Goal: Check status

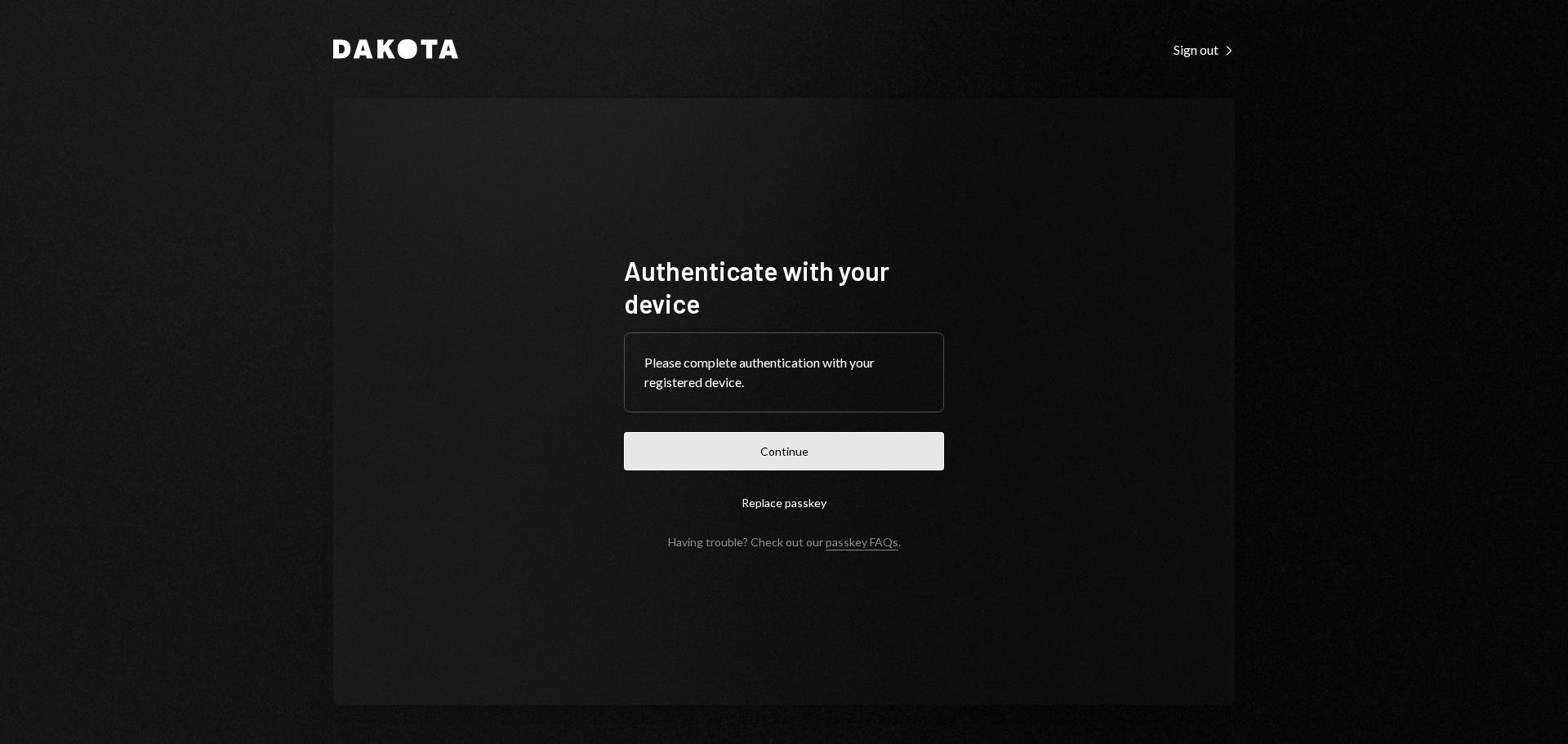
click at [878, 467] on button "Continue" at bounding box center [784, 452] width 320 height 38
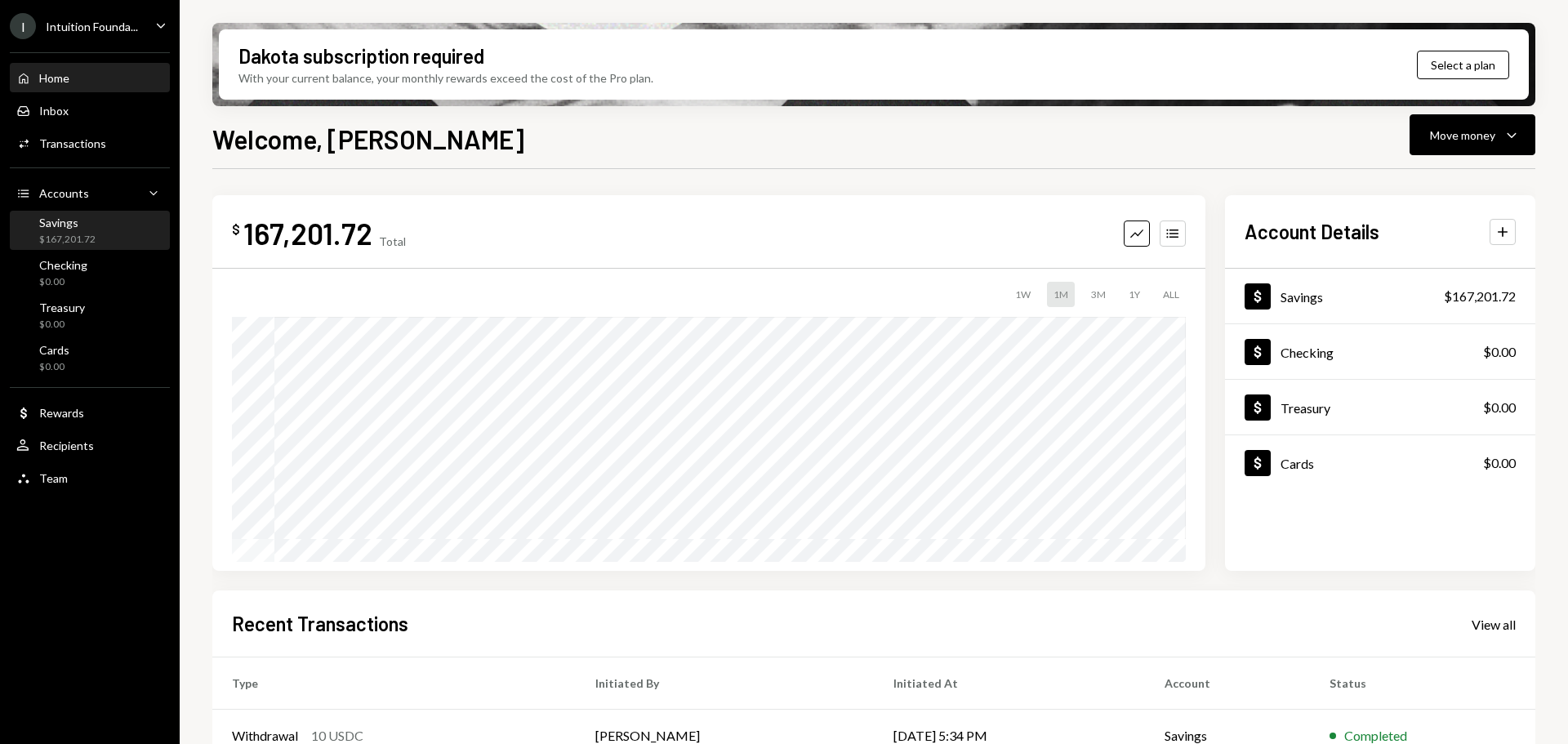
click at [102, 223] on div "Savings $167,201.72" at bounding box center [89, 231] width 147 height 31
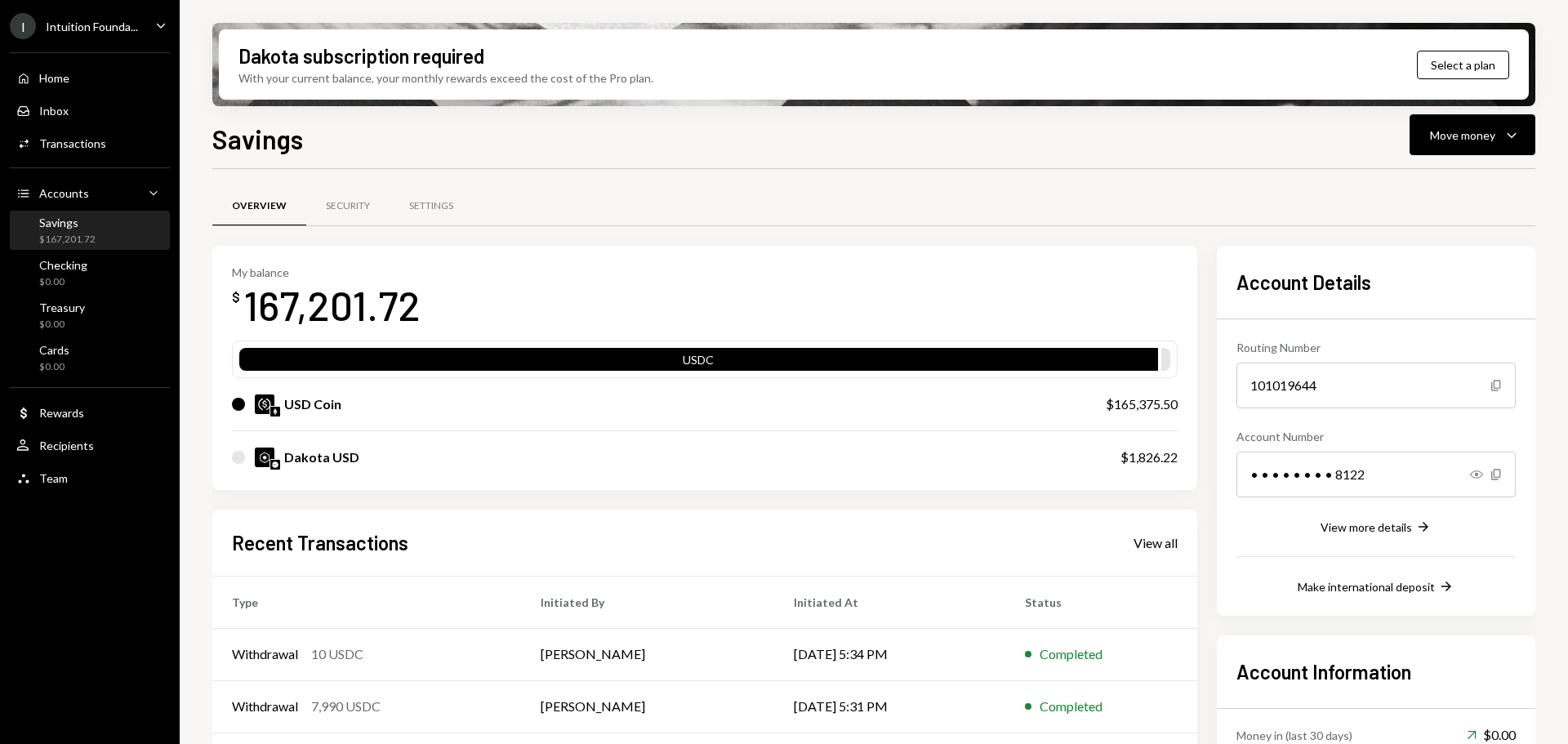
click at [60, 28] on div "Intuition Founda..." at bounding box center [92, 26] width 92 height 13
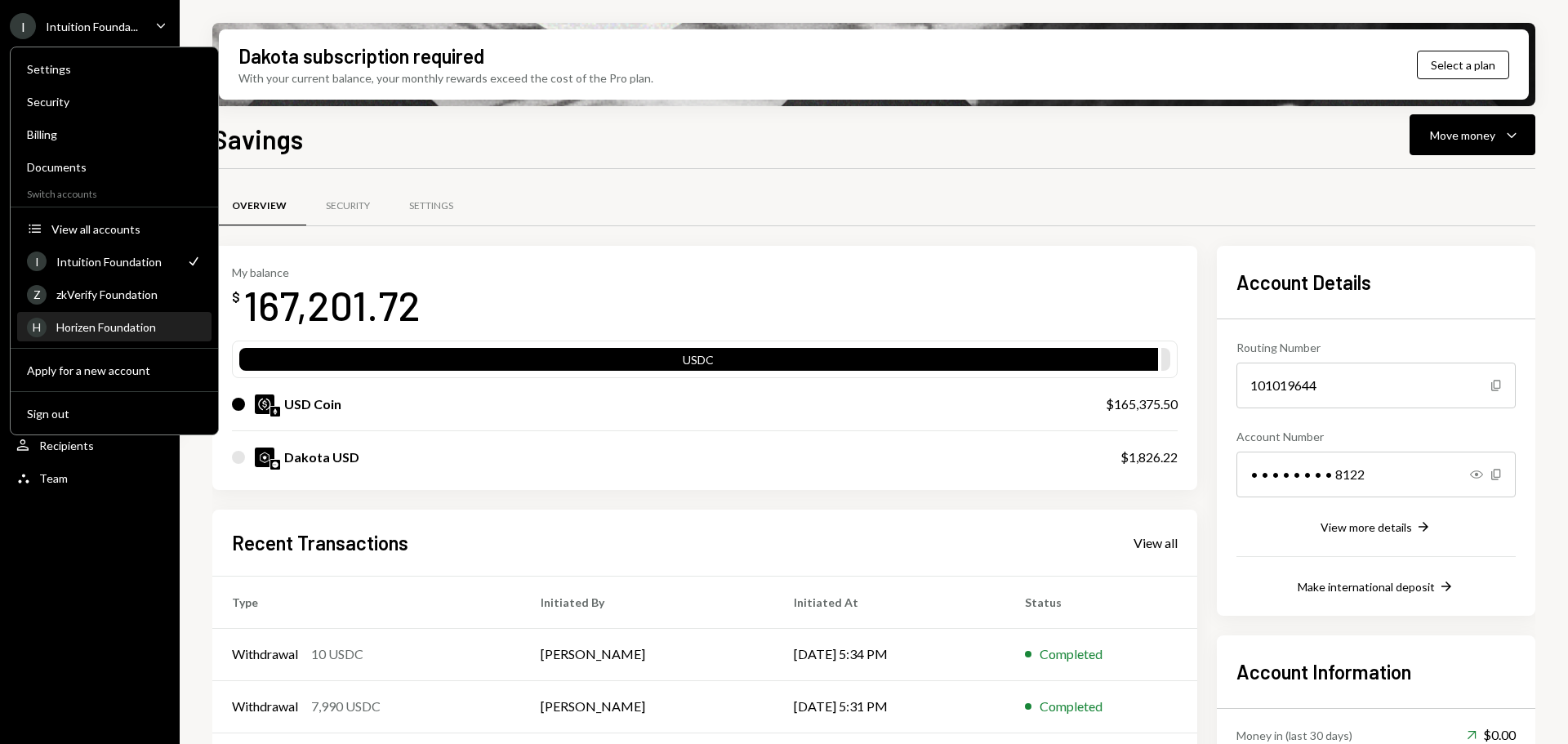
click at [116, 327] on div "Horizen Foundation" at bounding box center [129, 327] width 146 height 13
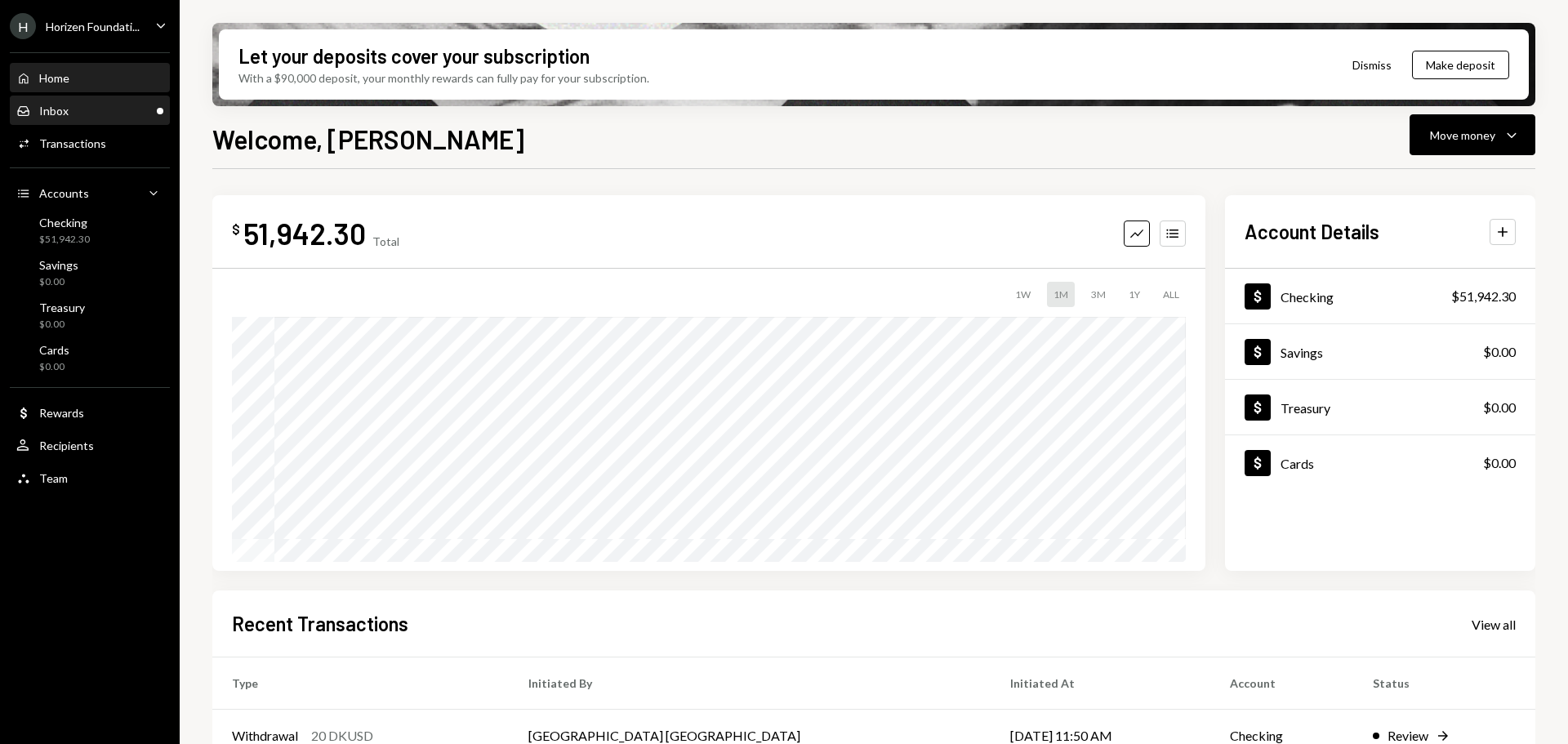
click at [62, 102] on div "Inbox Inbox" at bounding box center [89, 110] width 147 height 28
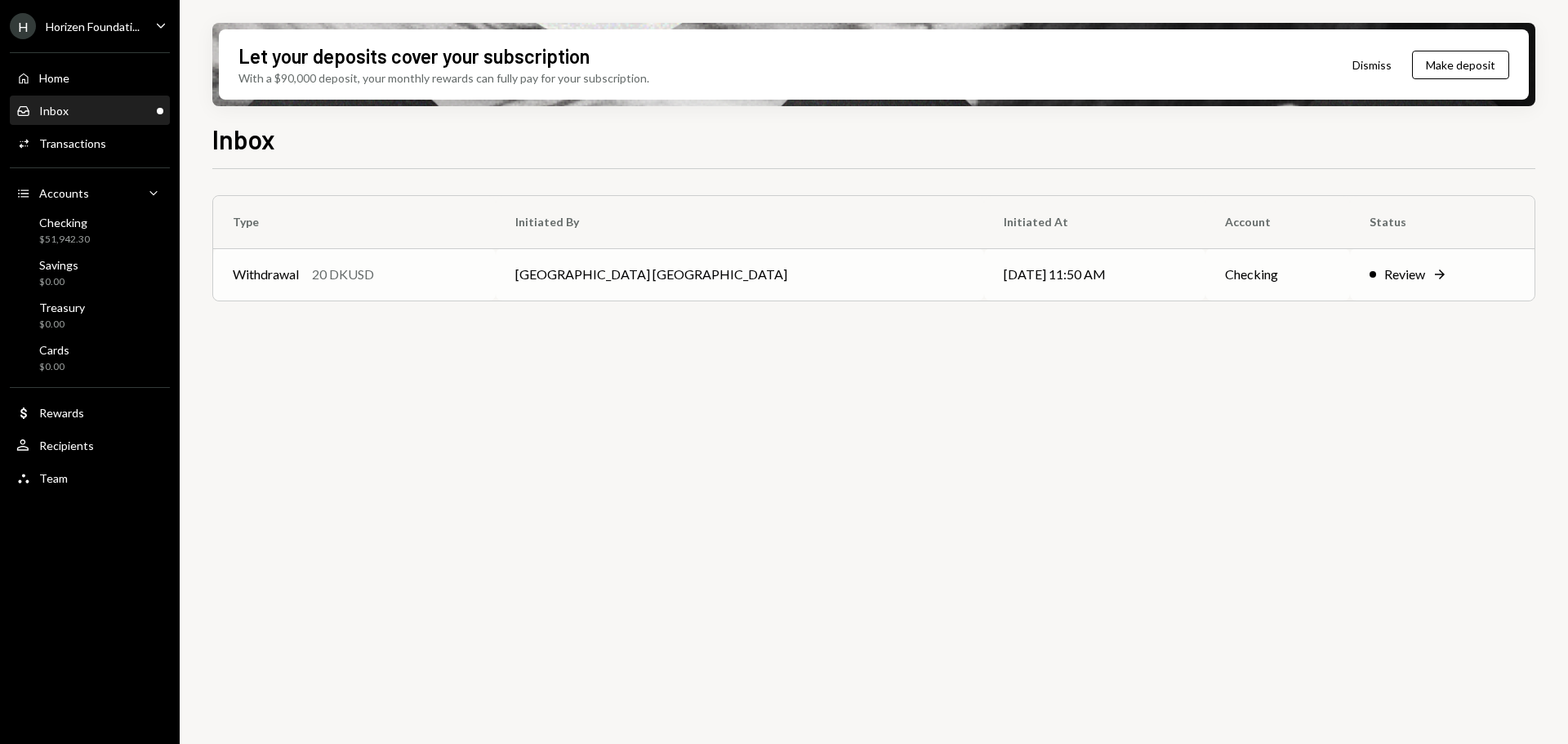
drag, startPoint x: 721, startPoint y: 266, endPoint x: 726, endPoint y: 285, distance: 19.6
click at [721, 266] on td "[GEOGRAPHIC_DATA] [GEOGRAPHIC_DATA]" at bounding box center [739, 274] width 488 height 53
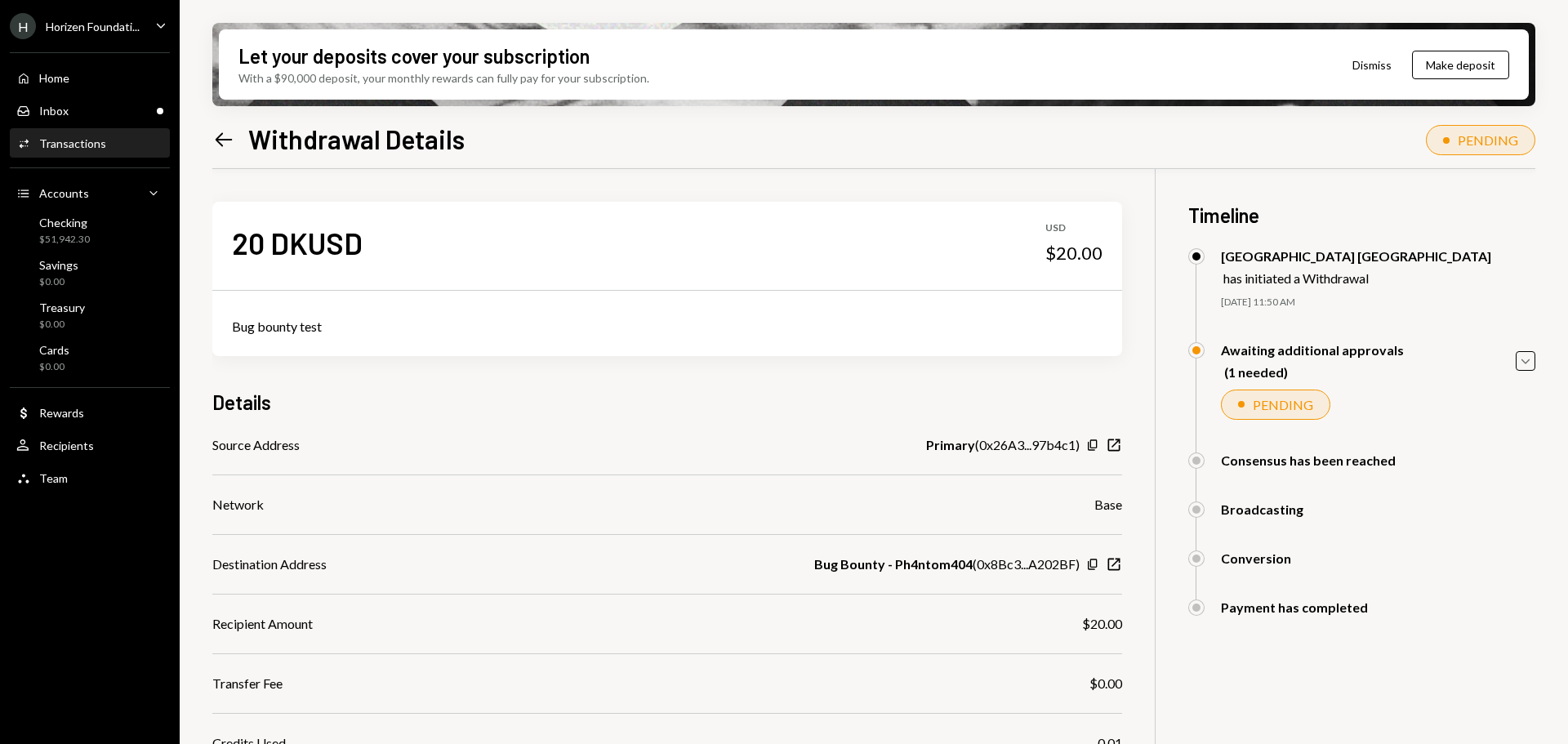
scroll to position [174, 0]
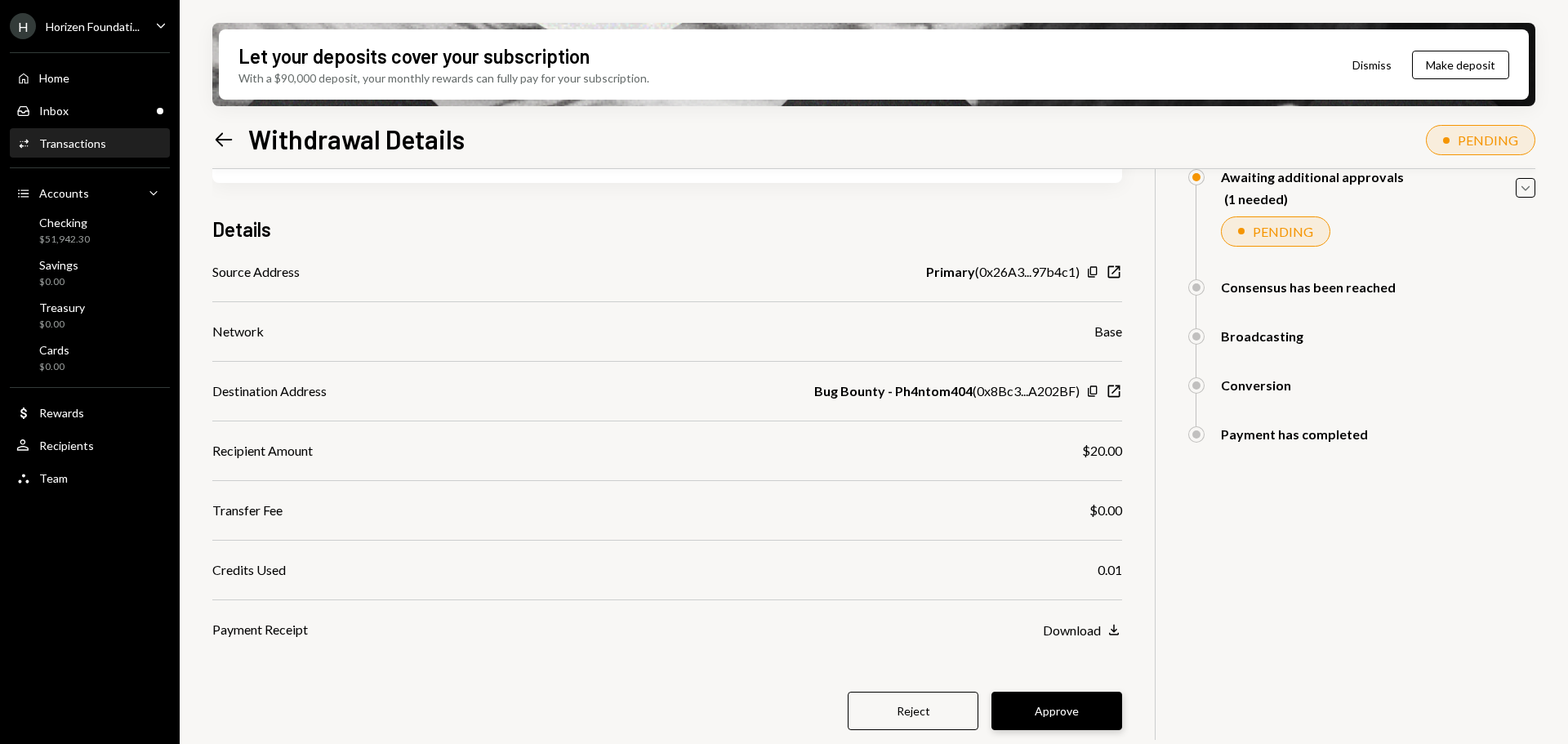
click at [1074, 705] on button "Approve" at bounding box center [1057, 711] width 130 height 38
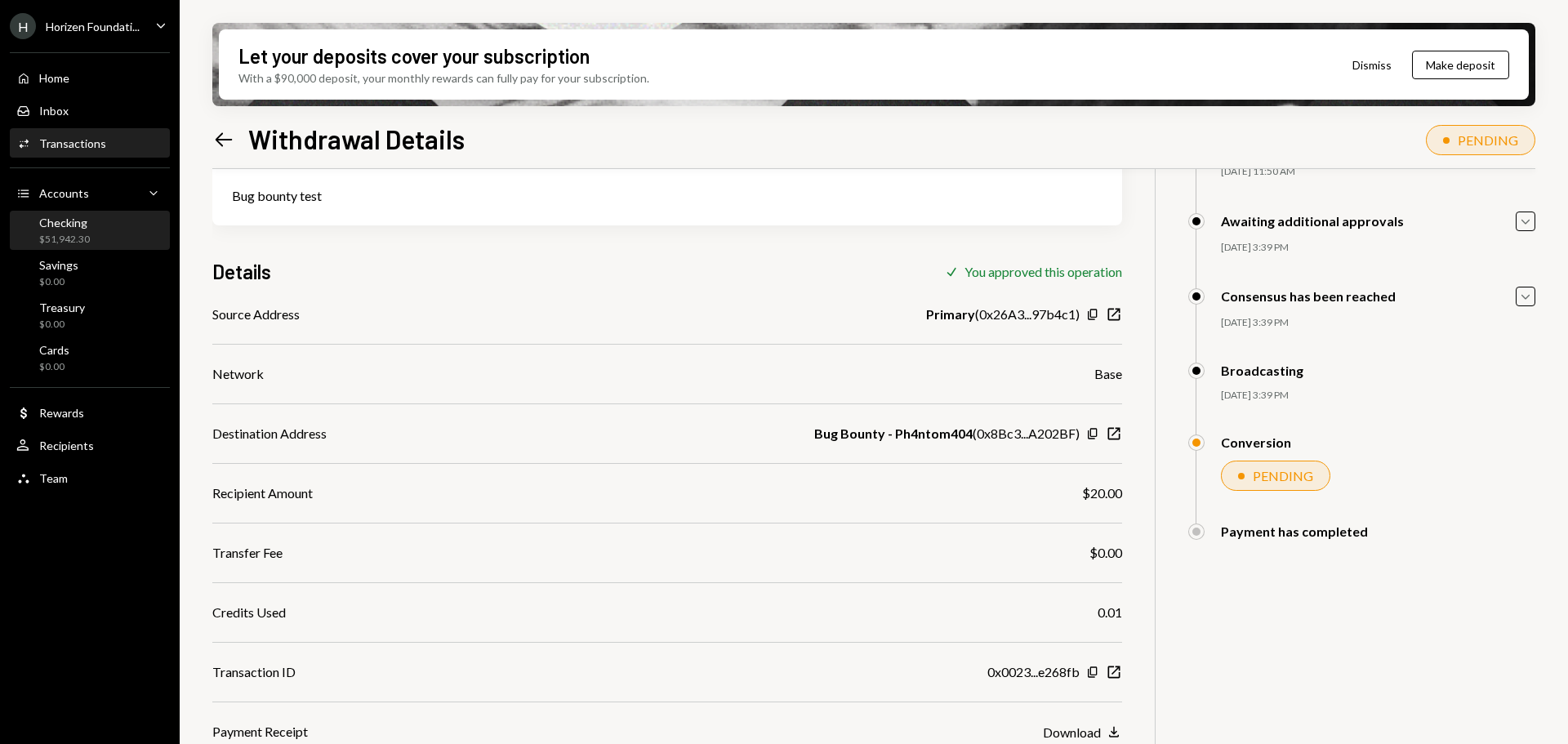
click at [58, 225] on div "Checking" at bounding box center [64, 222] width 51 height 13
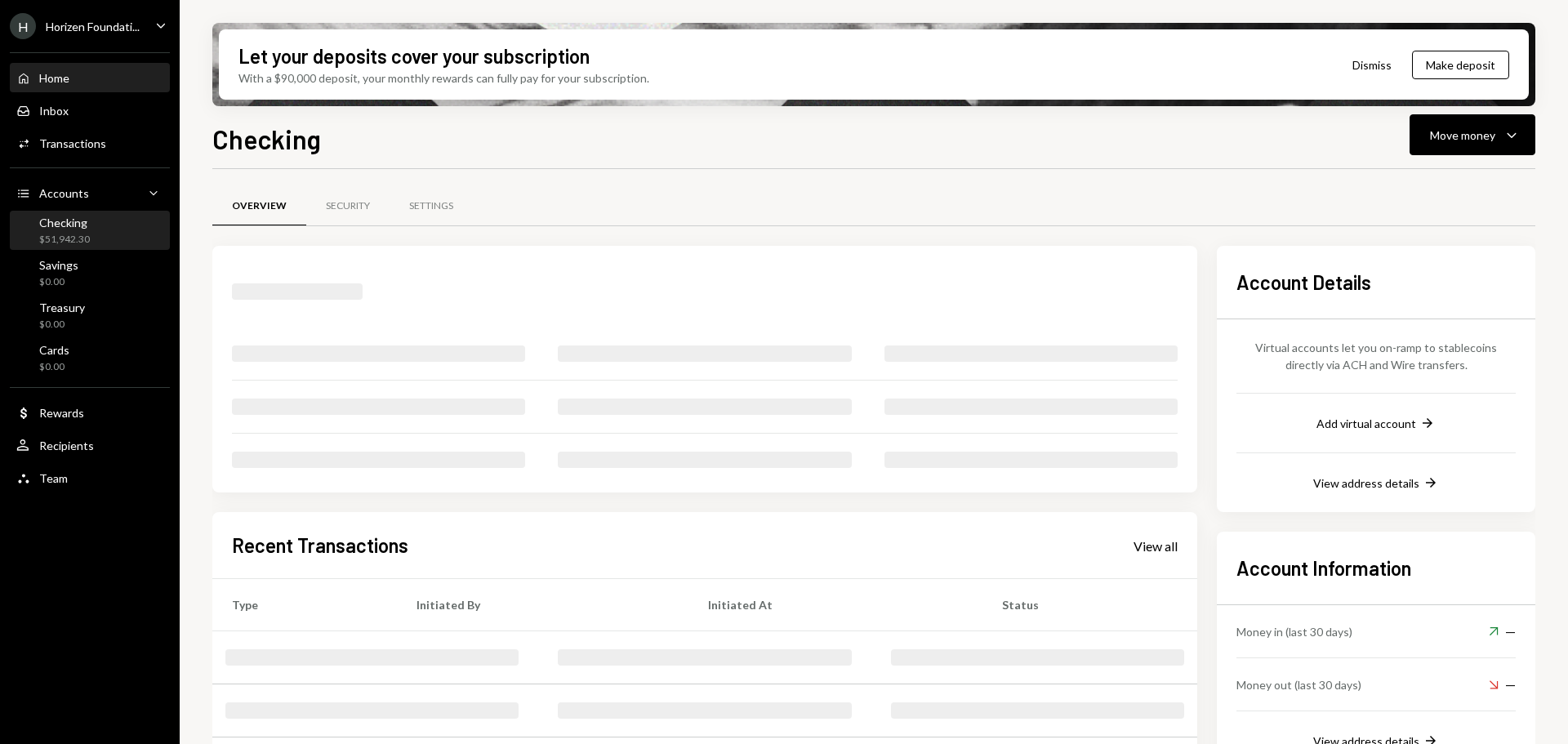
click at [64, 74] on div "Home" at bounding box center [55, 78] width 31 height 13
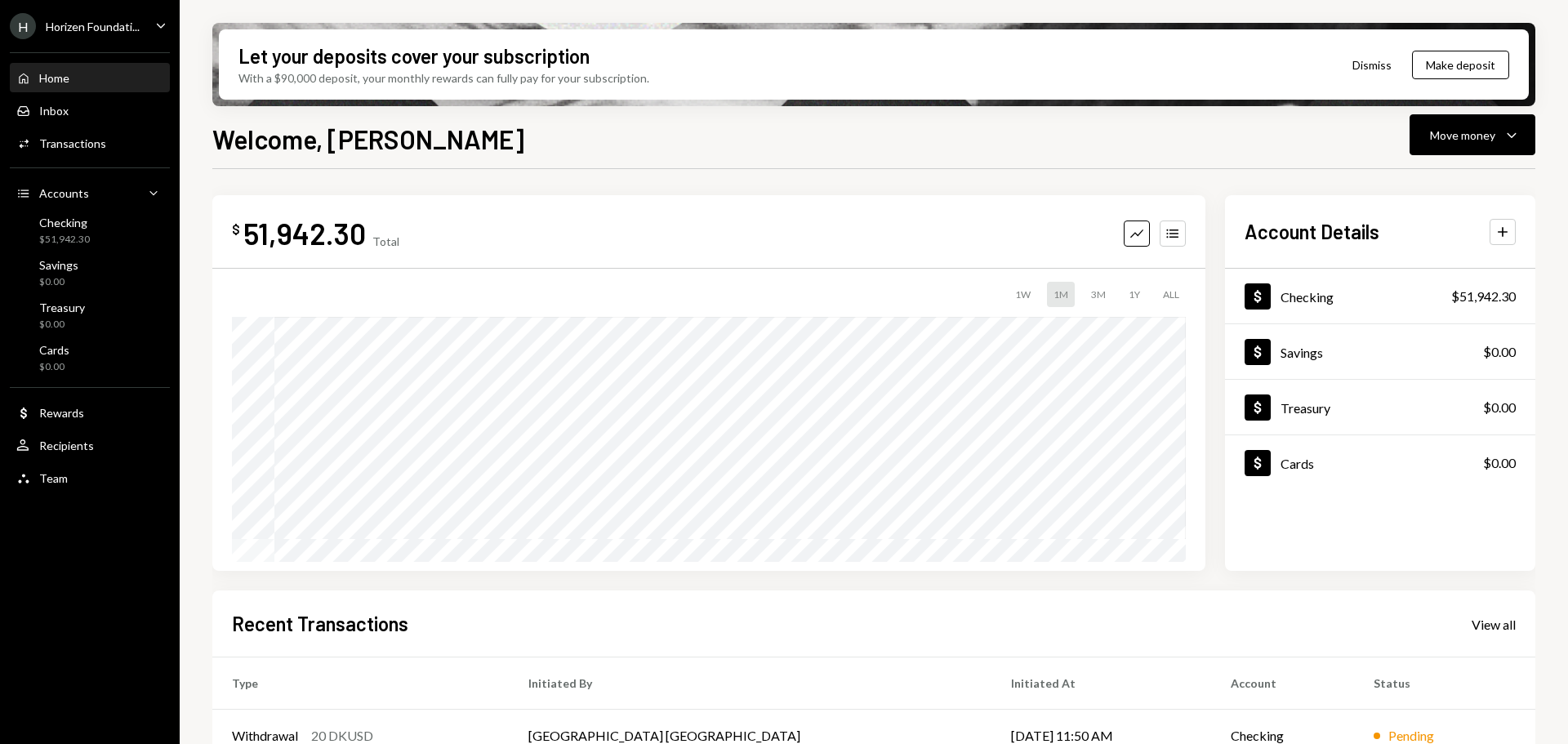
scroll to position [241, 0]
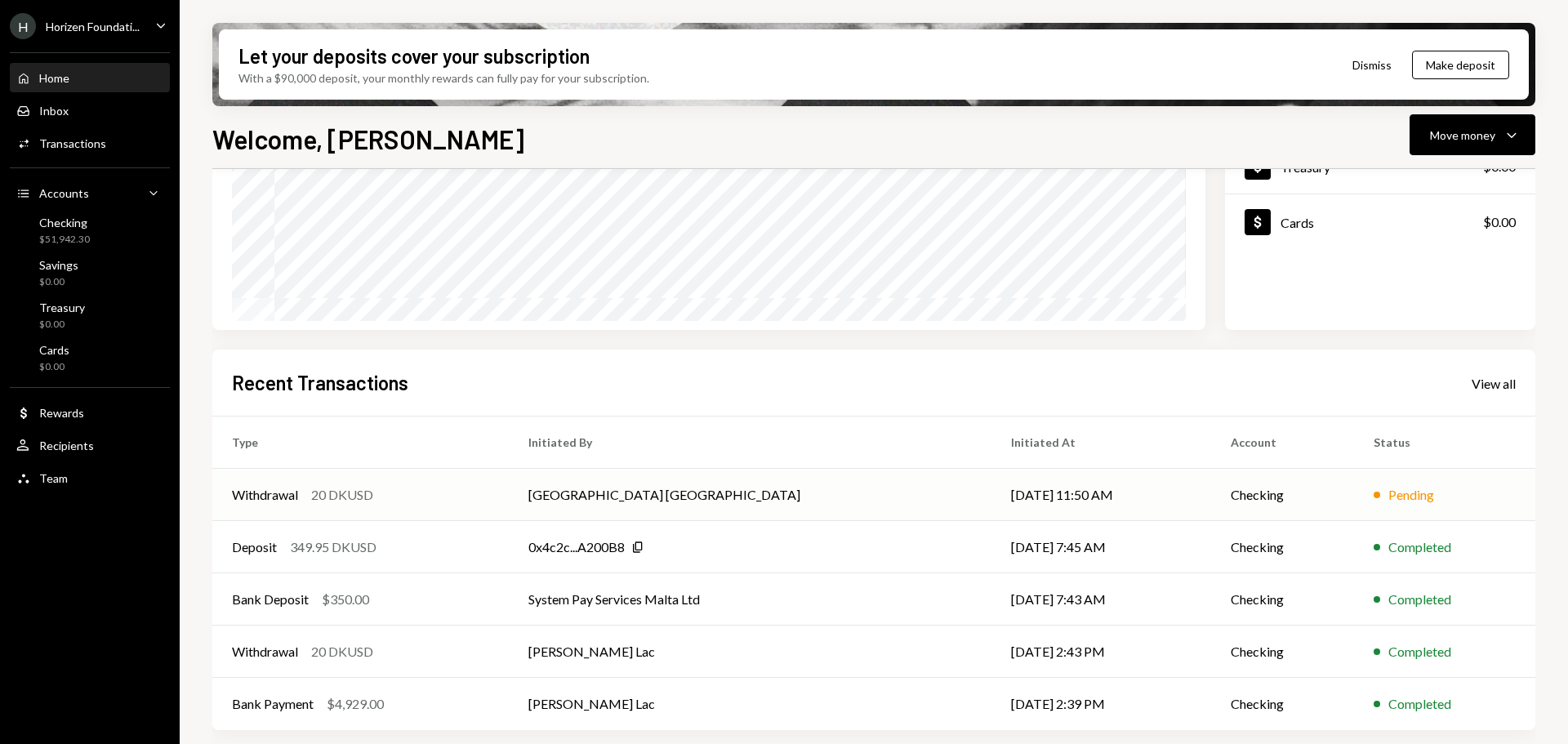
click at [624, 507] on td "[GEOGRAPHIC_DATA] [GEOGRAPHIC_DATA]" at bounding box center [750, 495] width 483 height 53
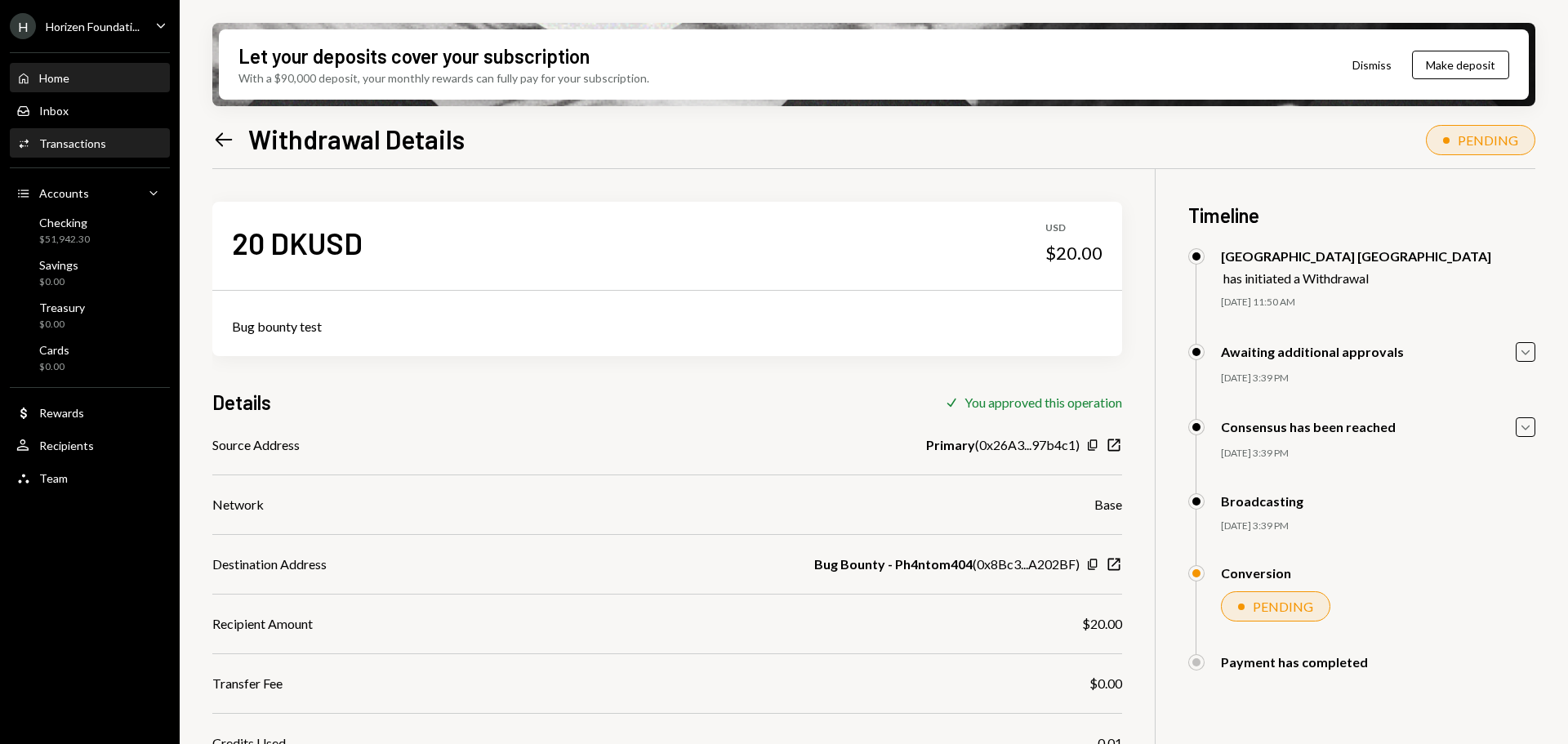
click at [73, 83] on div "Home Home" at bounding box center [89, 78] width 147 height 14
